Goal: Complete application form

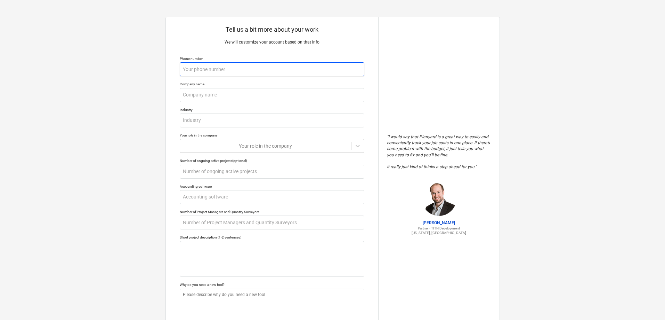
click at [255, 74] on input "text" at bounding box center [272, 69] width 185 height 14
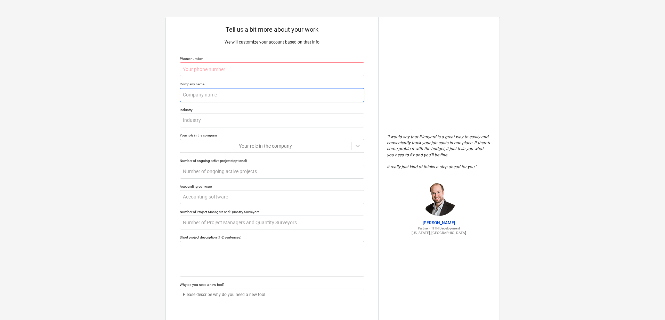
click at [288, 97] on input "text" at bounding box center [272, 95] width 185 height 14
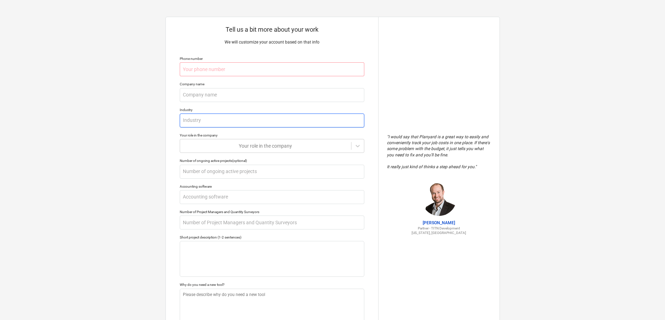
click at [293, 123] on input "text" at bounding box center [272, 120] width 185 height 14
click at [281, 75] on input "text" at bounding box center [272, 69] width 185 height 14
type textarea "x"
type input "0"
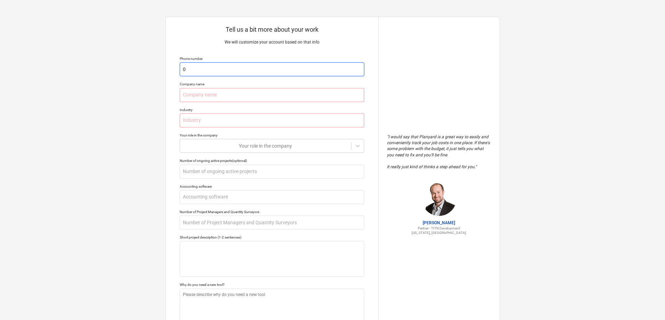
type textarea "x"
type input "07"
type textarea "x"
type input "077"
type textarea "x"
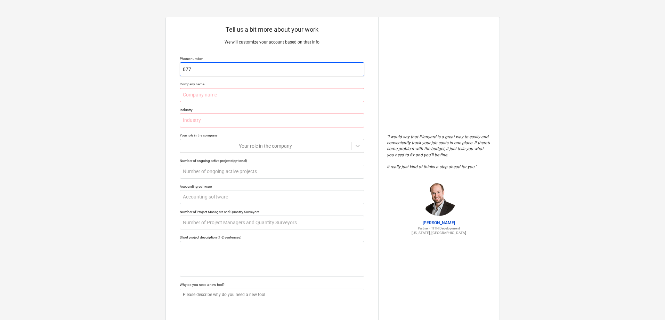
type input "0772"
type textarea "x"
type input "07720"
type textarea "x"
type input "077203"
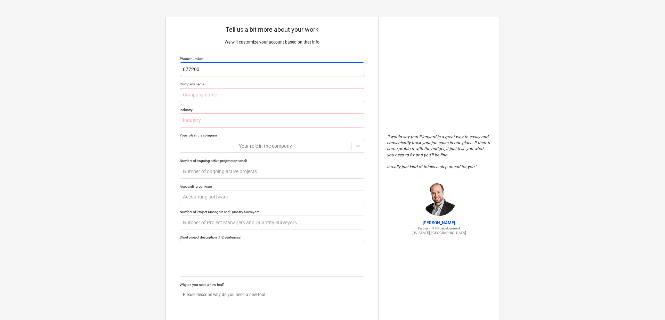
type textarea "x"
type input "0772037"
type textarea "x"
type input "07720372"
type textarea "x"
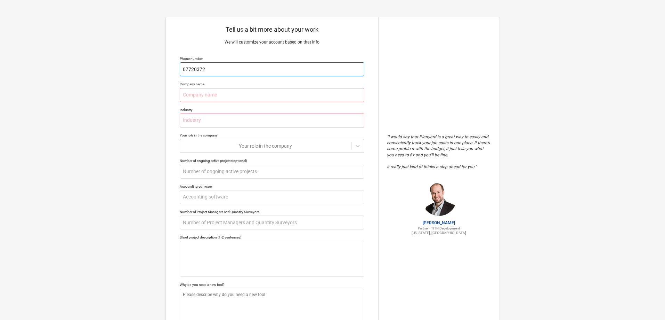
type input "077203724"
type textarea "x"
type input "0772037244"
type textarea "x"
type input "07720372444"
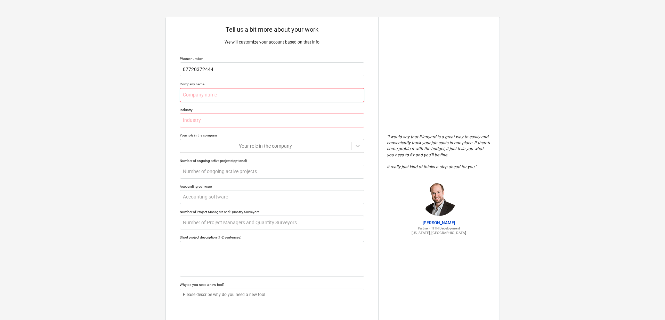
click at [288, 96] on input "text" at bounding box center [272, 95] width 185 height 14
type textarea "x"
type input "d"
type textarea "x"
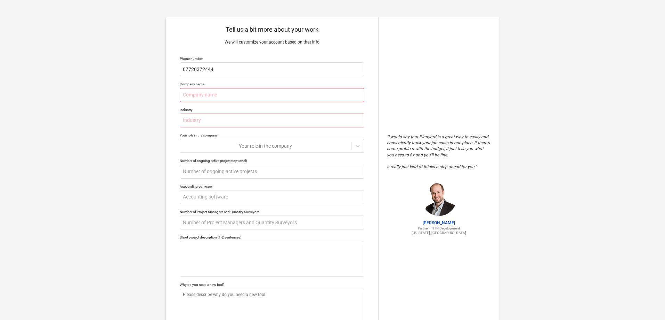
type input "D"
type textarea "x"
type input "DV"
type textarea "x"
type input "Dc"
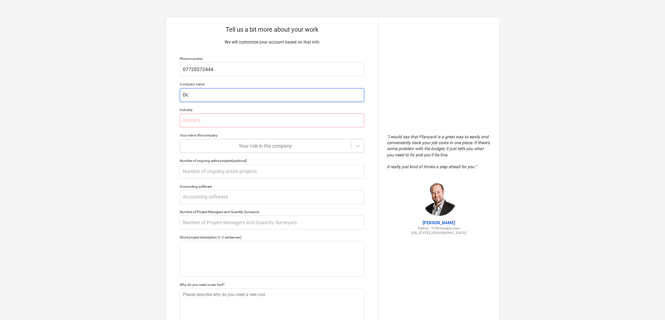
type textarea "x"
type input "Dcv"
type textarea "x"
type input "Dc"
type textarea "x"
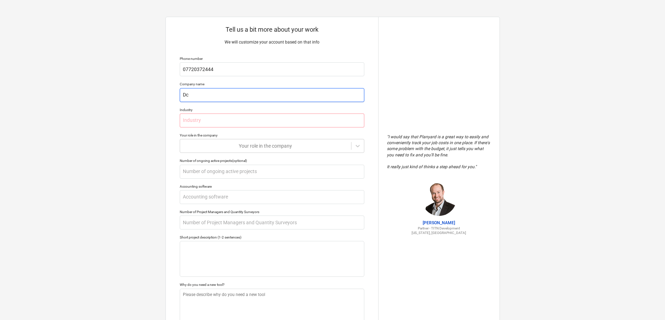
type input "D"
type textarea "x"
type input "DV"
type textarea "x"
type input "Dc"
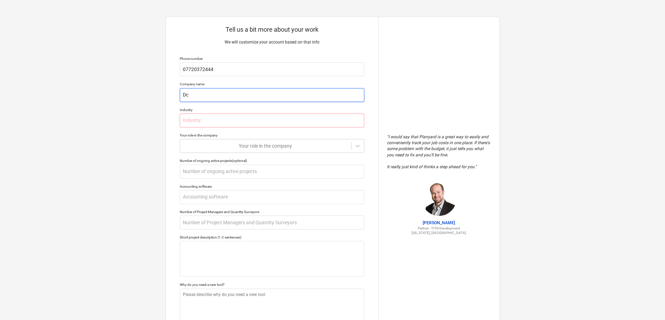
type textarea "x"
type input "Dcv"
type textarea "x"
type input "Dc"
type textarea "x"
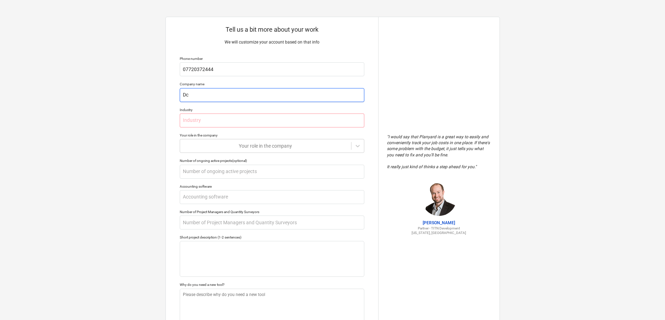
type input "D"
type textarea "x"
type input "DV"
type textarea "x"
type input "D"
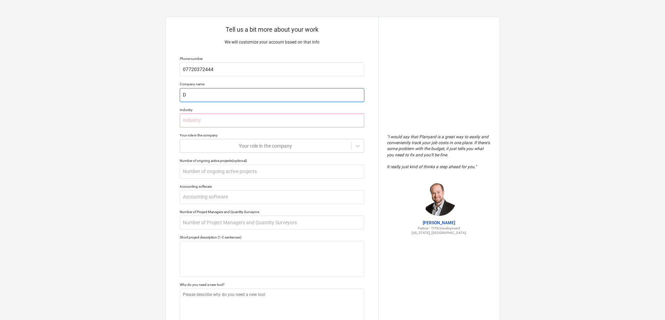
type textarea "x"
type input "DC"
type textarea "x"
type input "DC"
click at [252, 118] on input "text" at bounding box center [272, 120] width 185 height 14
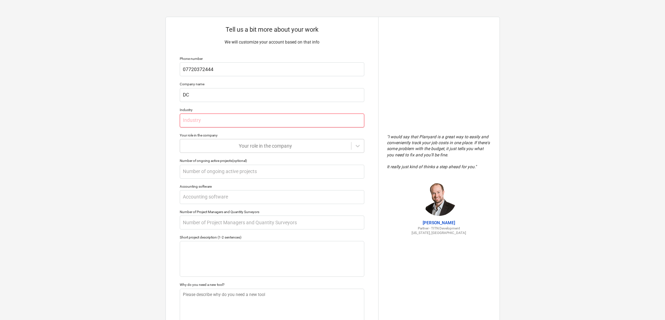
type textarea "x"
type input "c"
type textarea "x"
type input "co"
type textarea "x"
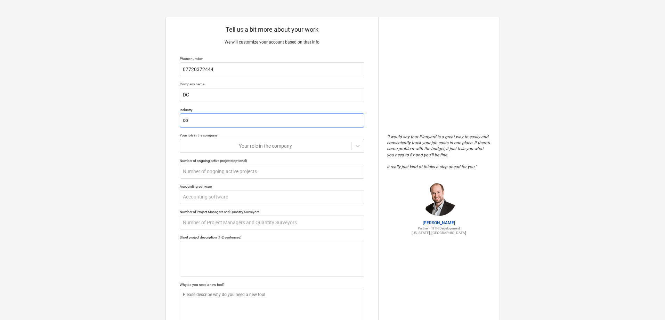
type input "con"
type textarea "x"
type input "cons"
type textarea "x"
type input "const"
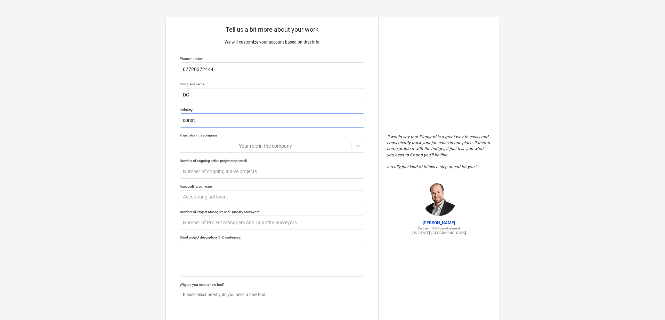
type textarea "x"
type input "constr"
type textarea "x"
type input "constru"
type textarea "x"
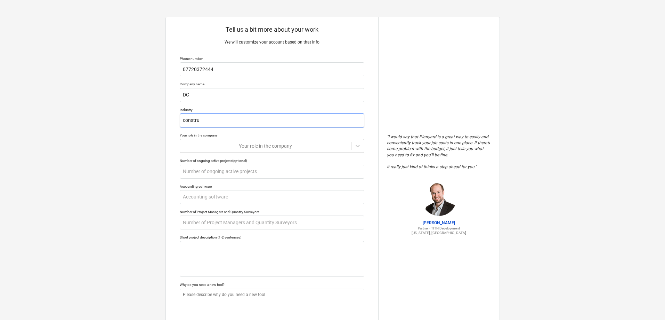
type input "construc"
type textarea "x"
type input "construct"
type textarea "x"
type input "constructi"
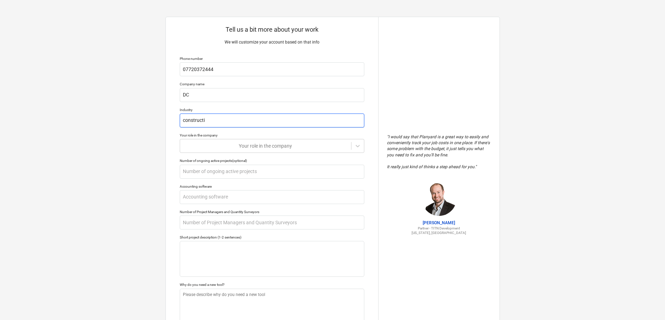
type textarea "x"
type input "constructio"
type textarea "x"
type input "construction"
click at [265, 144] on div at bounding box center [266, 145] width 164 height 7
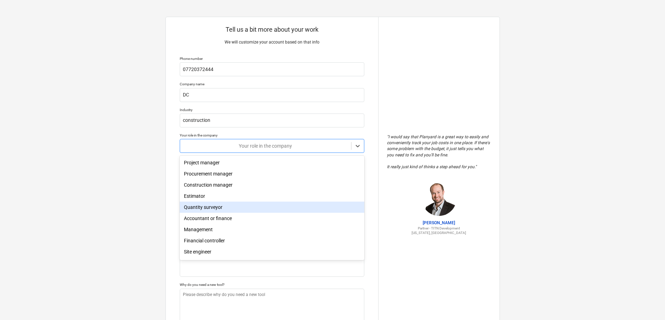
click at [289, 210] on div "Quantity surveyor" at bounding box center [272, 206] width 185 height 11
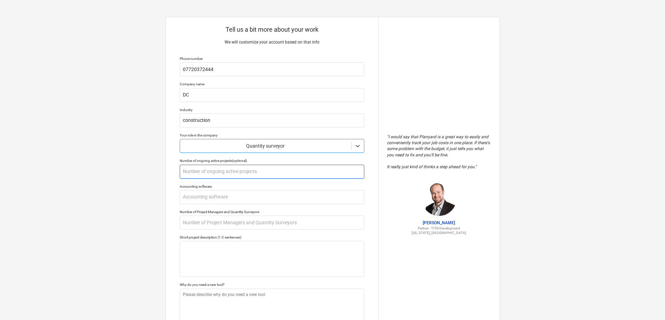
click at [228, 169] on input "text" at bounding box center [272, 171] width 185 height 14
type textarea "x"
type input "5"
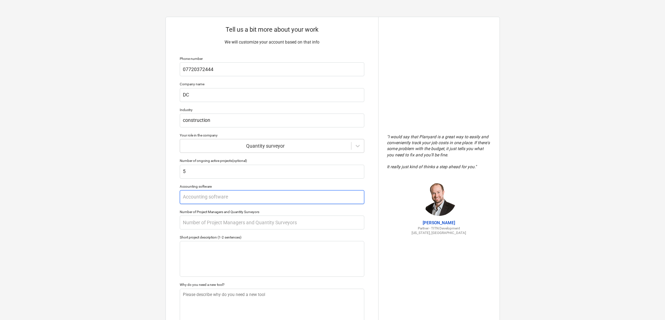
click at [245, 201] on input "text" at bounding box center [272, 197] width 185 height 14
click at [236, 223] on input "text" at bounding box center [272, 222] width 185 height 14
type textarea "x"
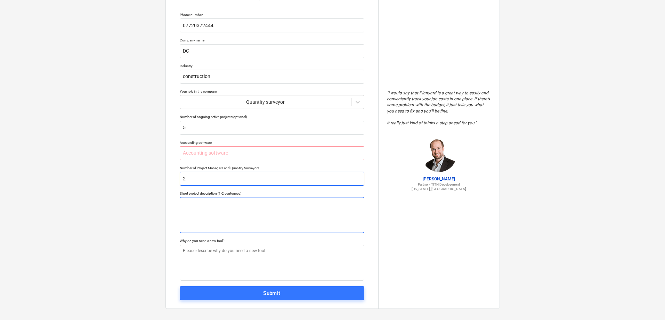
scroll to position [49, 0]
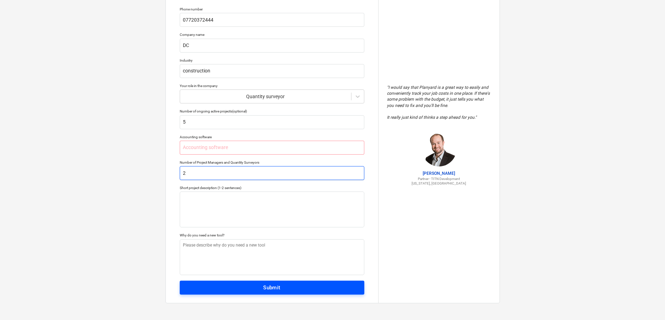
type input "2"
click at [267, 288] on div "Submit" at bounding box center [271, 287] width 17 height 9
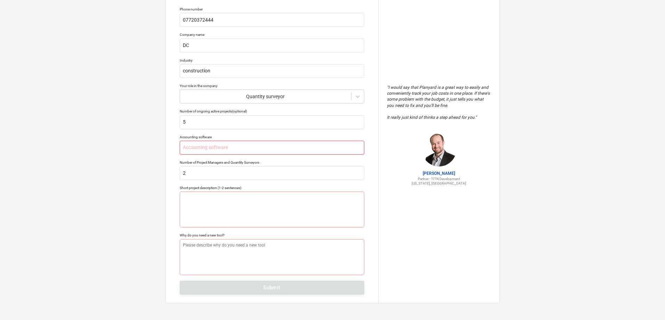
click at [193, 152] on input "text" at bounding box center [272, 147] width 185 height 14
type textarea "x"
type input "s"
type textarea "x"
type input "sag"
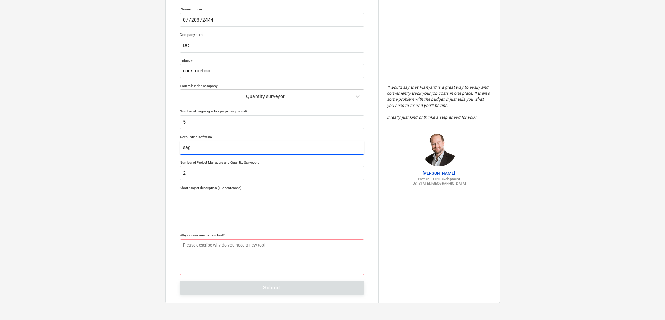
type textarea "x"
type input "sagf"
type textarea "x"
type input "sagfe"
type textarea "x"
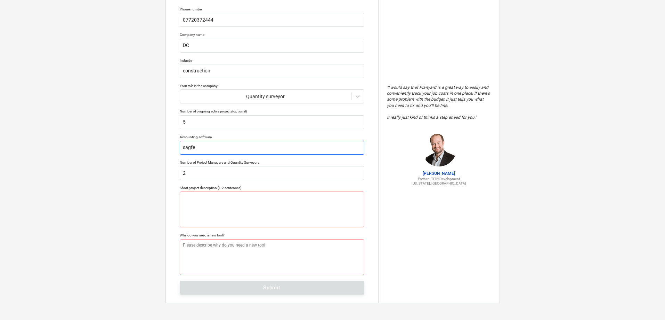
type input "sagf"
type textarea "x"
type input "sag"
type textarea "x"
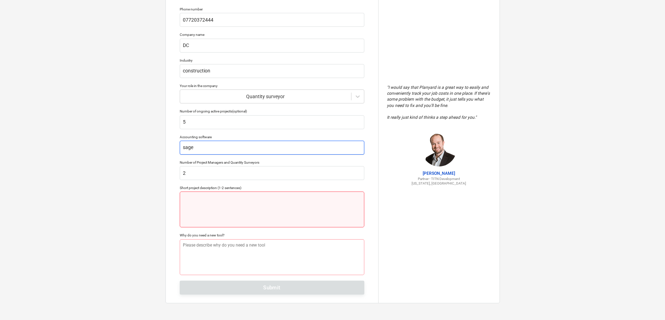
type input "sage"
click at [274, 200] on textarea at bounding box center [272, 209] width 185 height 36
type textarea "x"
type textarea "e"
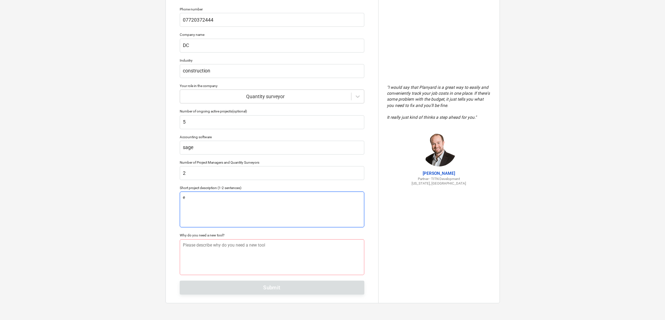
type textarea "x"
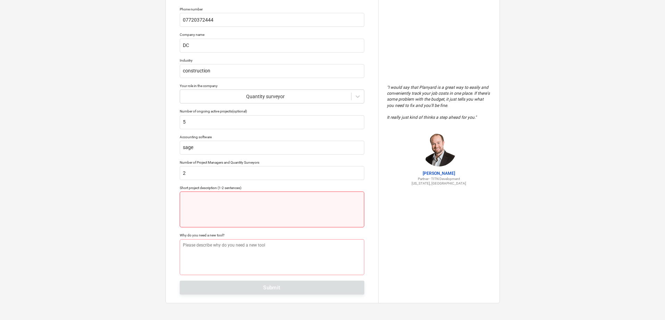
type textarea "x"
type textarea "E"
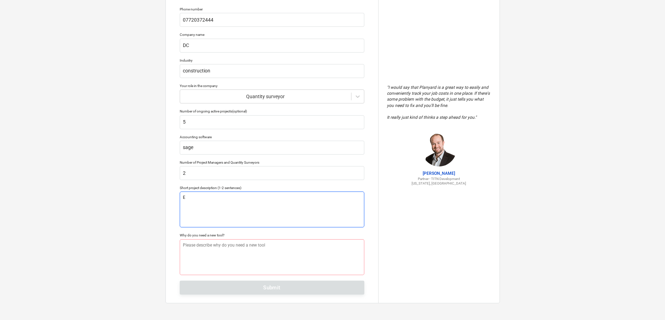
type textarea "x"
type textarea "Ex"
type textarea "x"
type textarea "Ext"
type textarea "x"
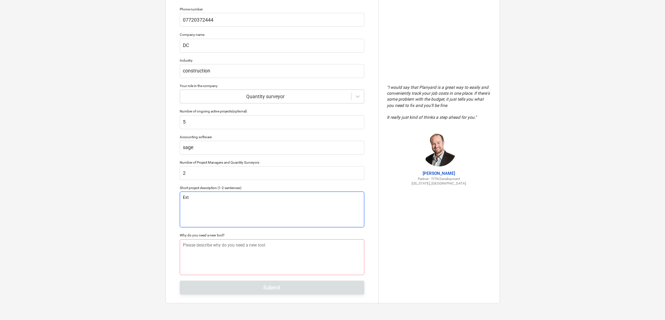
type textarea "Exte"
type textarea "x"
type textarea "Exten"
type textarea "x"
type textarea "Extens"
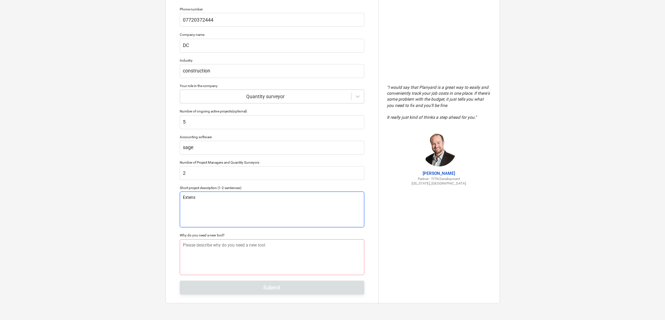
type textarea "x"
type textarea "Extensi"
type textarea "x"
type textarea "Extensio"
type textarea "x"
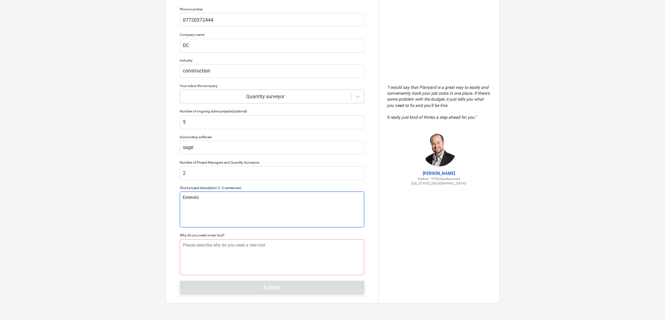
type textarea "Extension"
type textarea "x"
type textarea "Extension"
type textarea "x"
type textarea "Extension t"
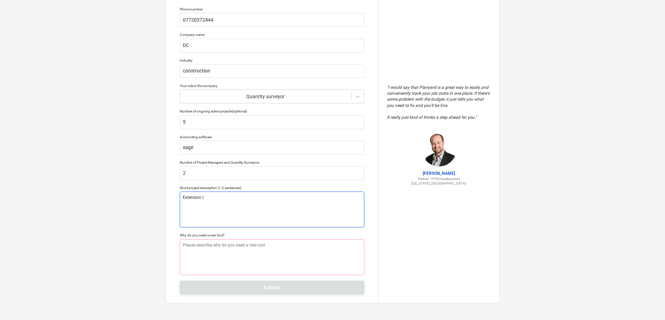
type textarea "x"
type textarea "Extension to"
type textarea "x"
type textarea "Extension to"
type textarea "x"
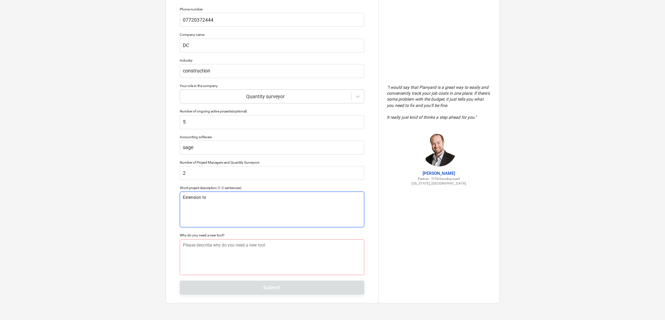
type textarea "Extension to r"
type textarea "x"
type textarea "Extension to ru"
type textarea "x"
type textarea "Extension to rug"
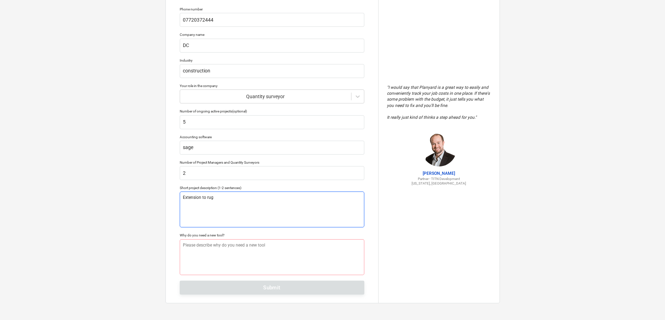
type textarea "x"
type textarea "Extension to rugb"
type textarea "x"
type textarea "Extension to rug"
type textarea "x"
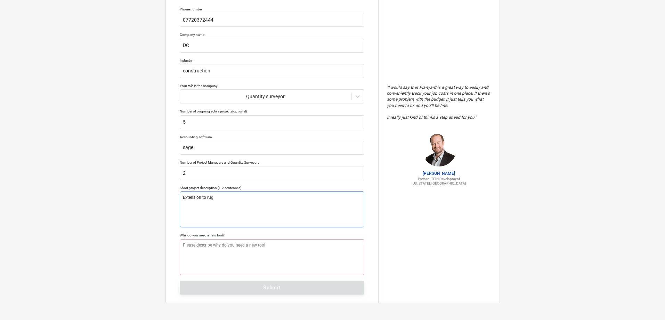
type textarea "Extension to rugb"
type textarea "x"
type textarea "Extension to rugby"
type textarea "x"
type textarea "Extension to rugby"
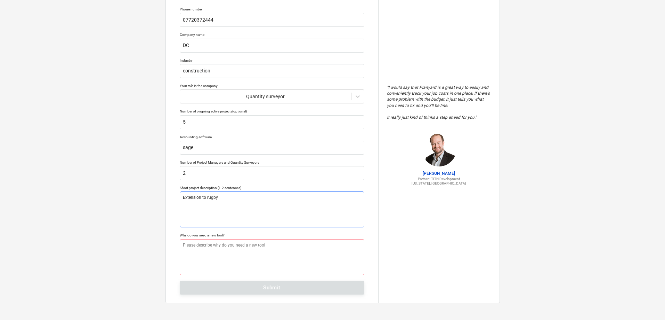
type textarea "x"
type textarea "Extension to rugby c"
type textarea "x"
type textarea "Extension to rugby cl"
type textarea "x"
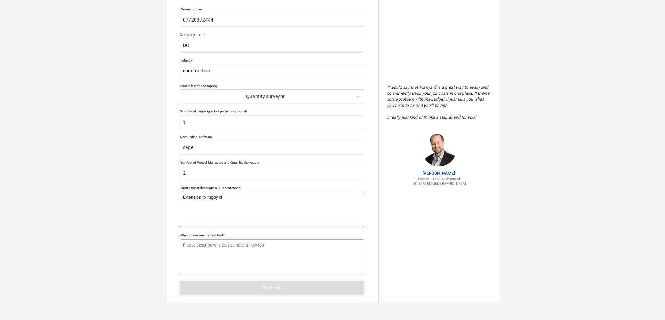
type textarea "Extension to rugby clu"
type textarea "x"
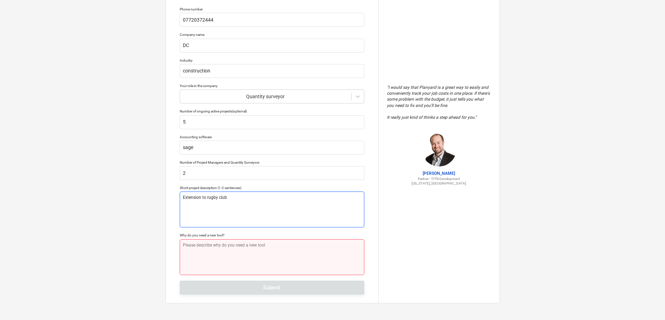
type textarea "Extension to rugby club"
click at [272, 249] on textarea at bounding box center [272, 257] width 185 height 36
type textarea "x"
type textarea "k"
type textarea "x"
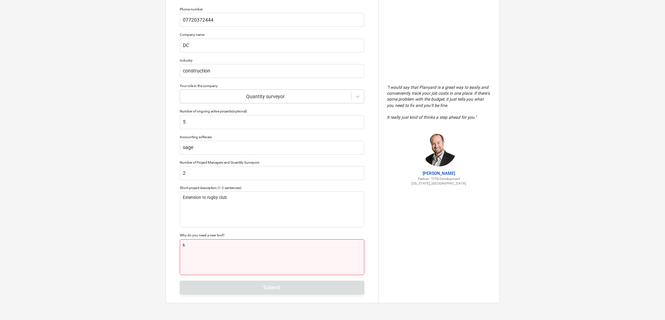
type textarea "ke"
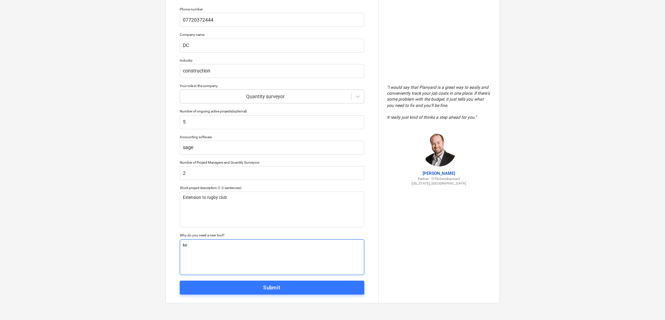
type textarea "x"
type textarea "kee"
type textarea "x"
type textarea "keep"
type textarea "x"
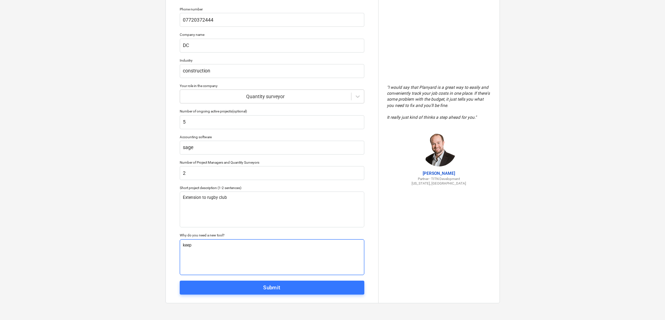
type textarea "keep"
type textarea "x"
type textarea "keep tr"
type textarea "x"
type textarea "keep tre"
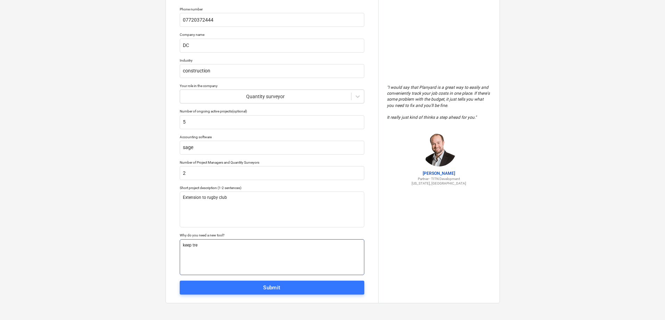
type textarea "x"
type textarea "keep tr"
type textarea "x"
type textarea "keep tra"
type textarea "x"
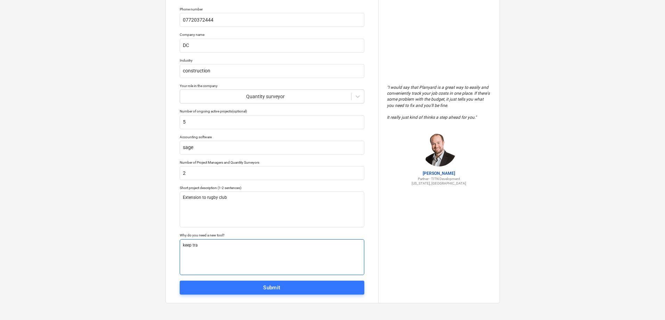
type textarea "keep trac"
type textarea "x"
type textarea "keep track"
type textarea "x"
type textarea "keep track"
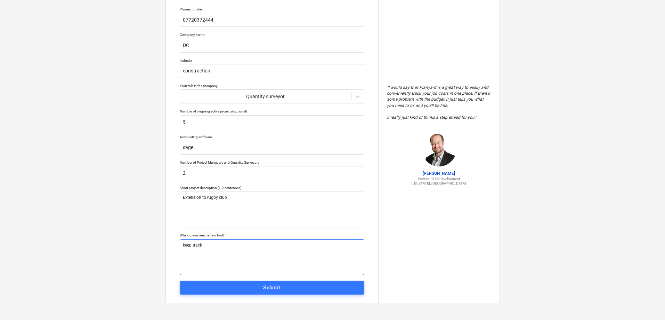
type textarea "x"
type textarea "keep track o"
type textarea "x"
type textarea "keep track of"
type textarea "x"
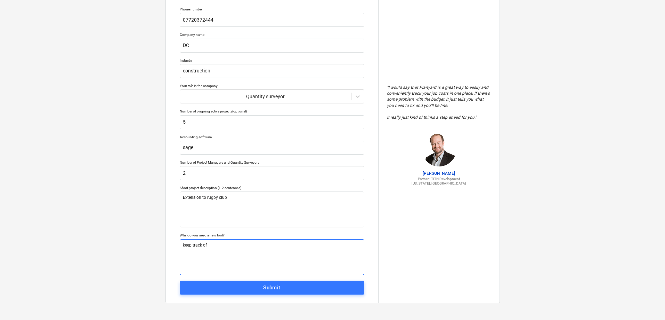
type textarea "keep track of"
type textarea "x"
type textarea "keep track of p"
type textarea "x"
type textarea "keep track of pr"
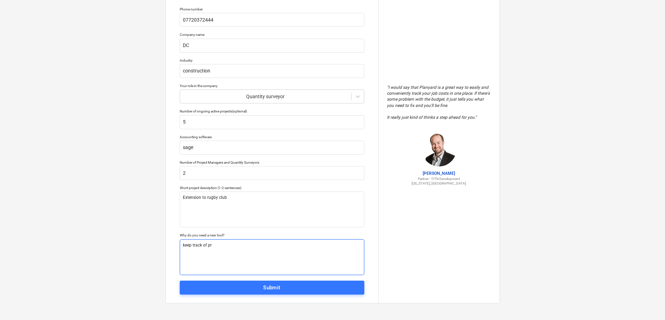
type textarea "x"
type textarea "keep track of pro"
type textarea "x"
type textarea "keep track of proj"
type textarea "x"
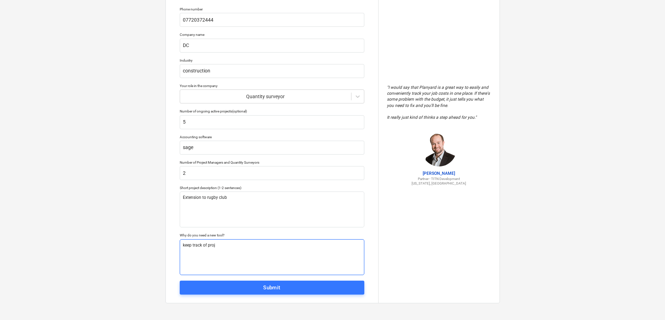
type textarea "keep track of proje"
type textarea "x"
type textarea "keep track of projec"
type textarea "x"
type textarea "keep track of project"
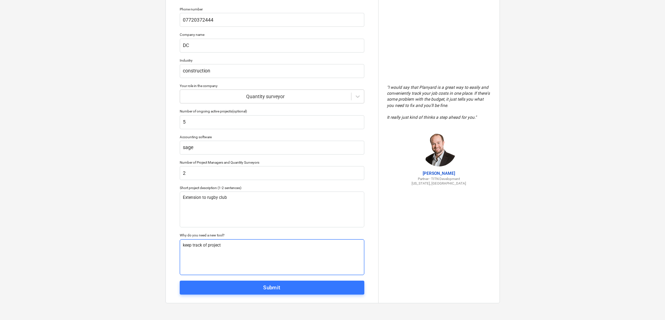
type textarea "x"
type textarea "keep track of project"
type textarea "x"
type textarea "keep track of project c"
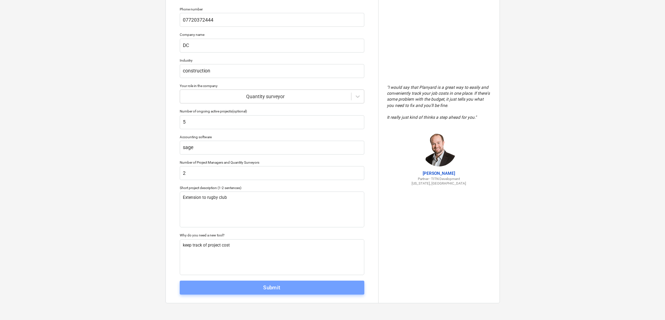
click at [322, 289] on span "Submit" at bounding box center [271, 287] width 169 height 9
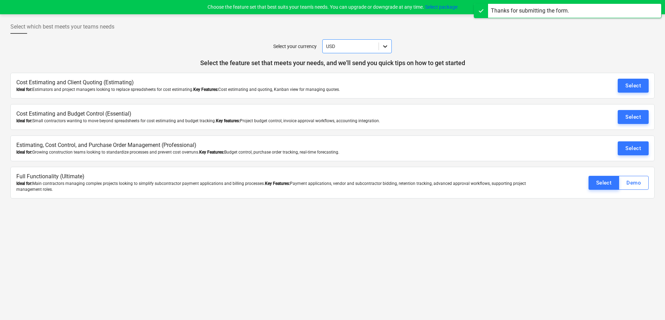
click at [390, 47] on div at bounding box center [385, 46] width 13 height 13
click at [352, 65] on div "GBP" at bounding box center [357, 62] width 70 height 11
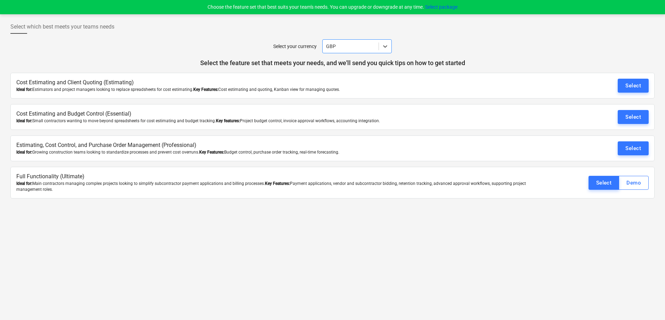
drag, startPoint x: 351, startPoint y: 224, endPoint x: 346, endPoint y: 221, distance: 5.4
click at [349, 223] on div "Select which best meets your teams needs Select your currency option GBP, selec…" at bounding box center [332, 166] width 665 height 305
click at [599, 179] on div "Select" at bounding box center [604, 182] width 16 height 9
